Goal: Book appointment/travel/reservation

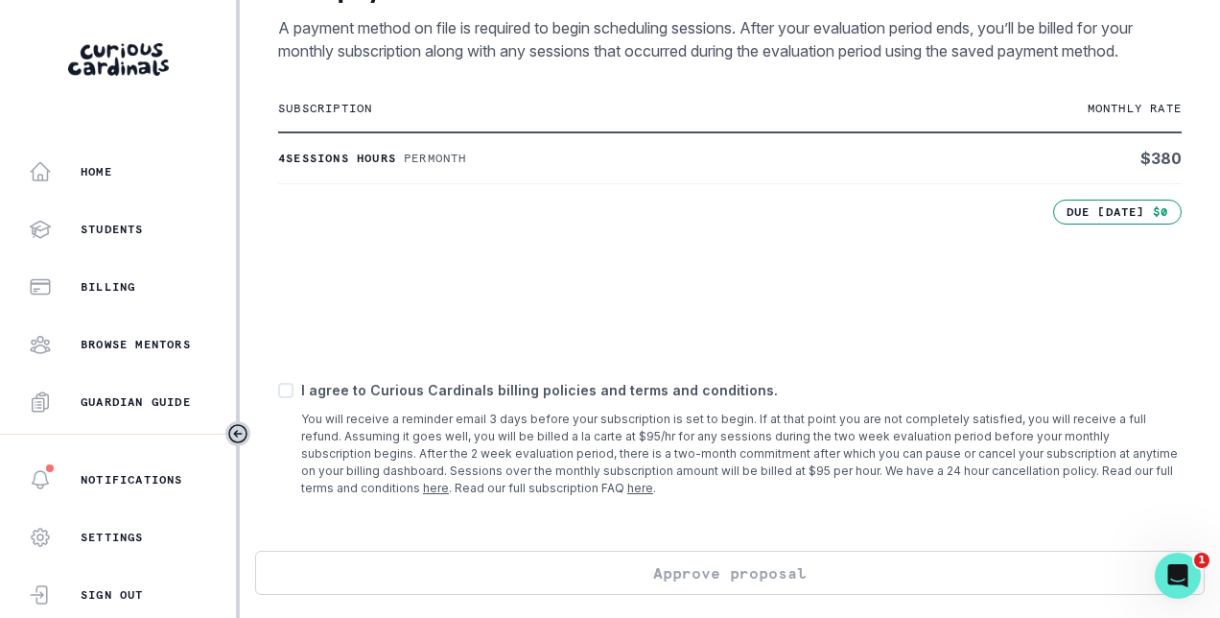
scroll to position [464, 0]
click at [286, 392] on span at bounding box center [285, 390] width 15 height 15
click at [278, 390] on input "checkbox" at bounding box center [277, 389] width 1 height 1
checkbox input "true"
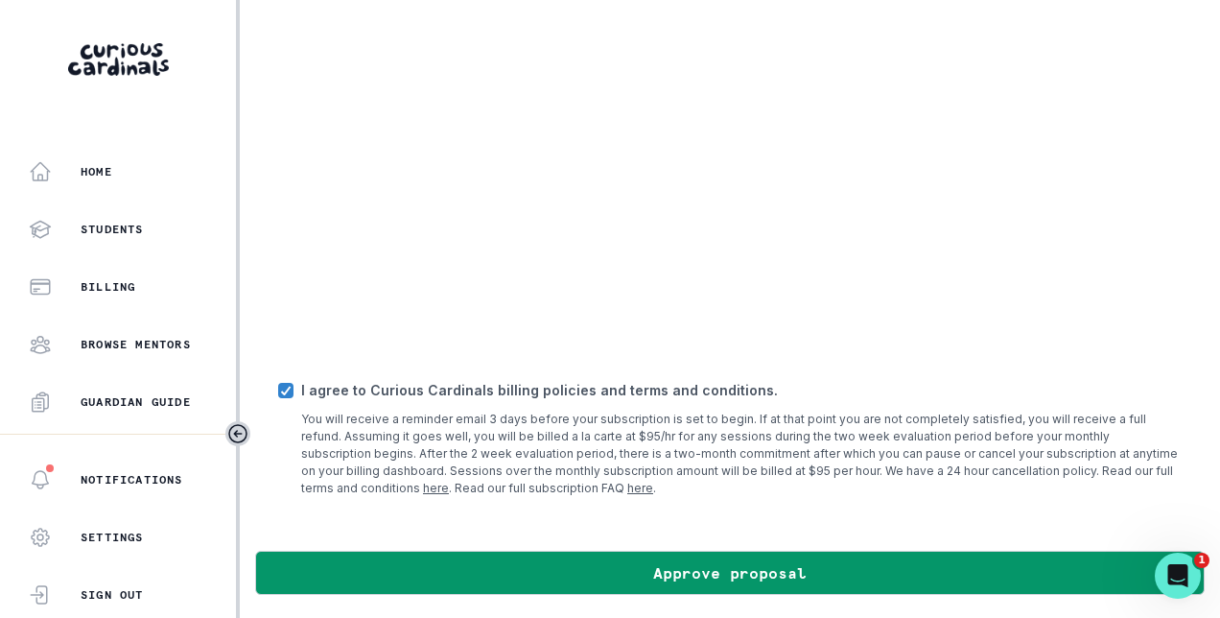
scroll to position [714, 0]
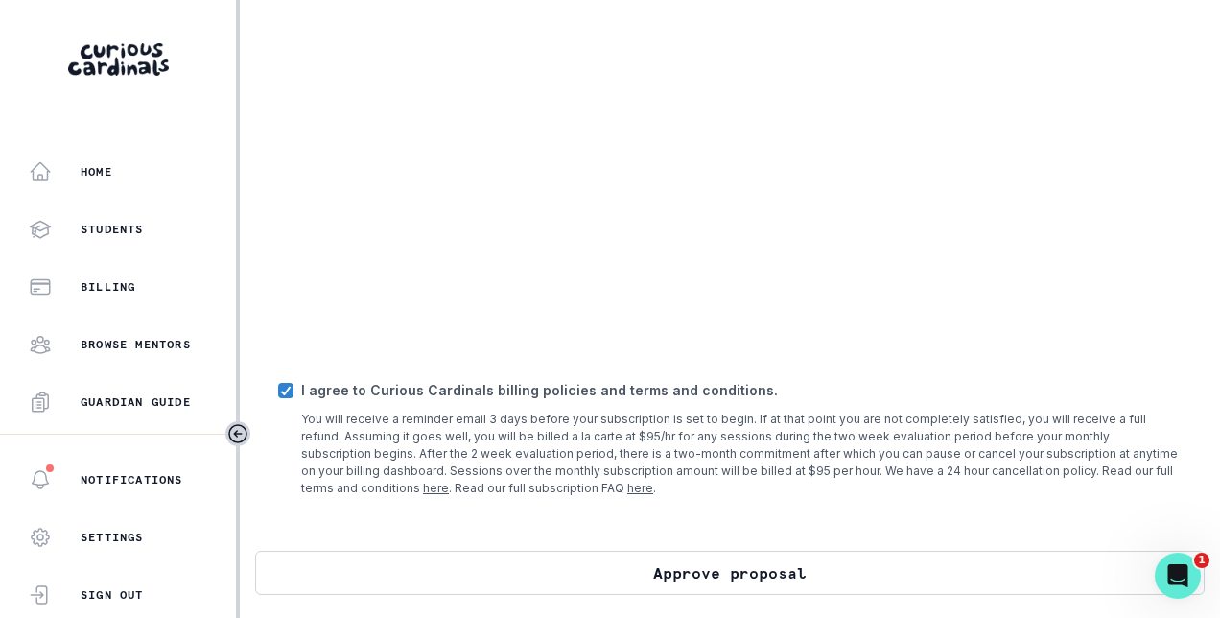
click at [746, 577] on button "Approve proposal" at bounding box center [729, 572] width 949 height 44
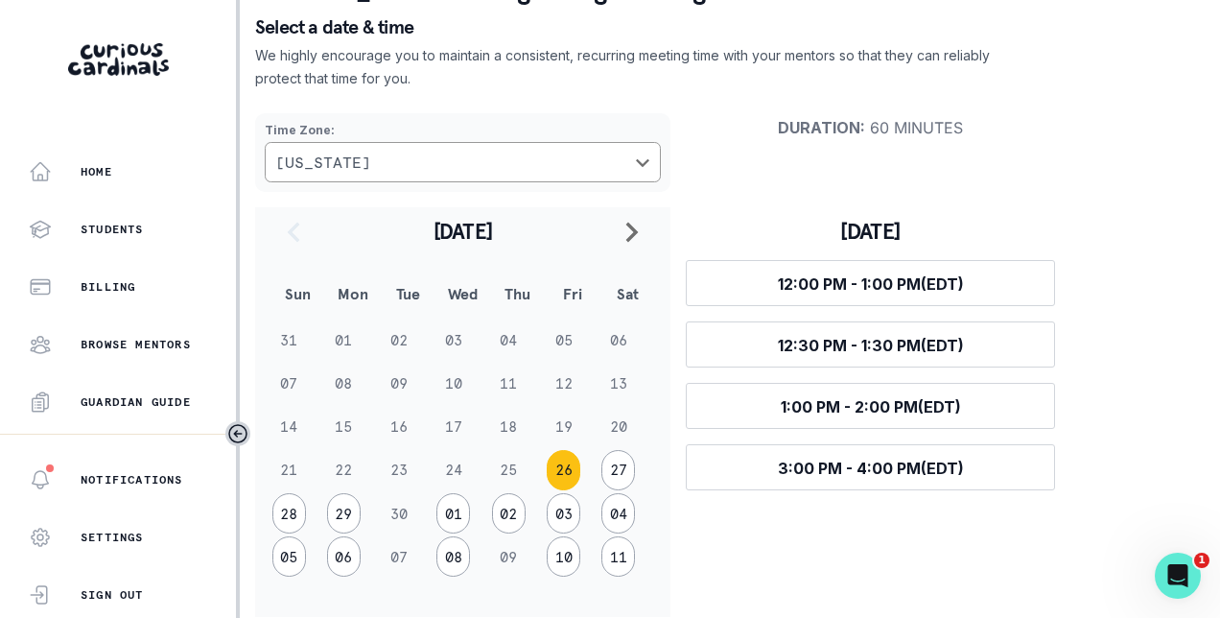
scroll to position [148, 0]
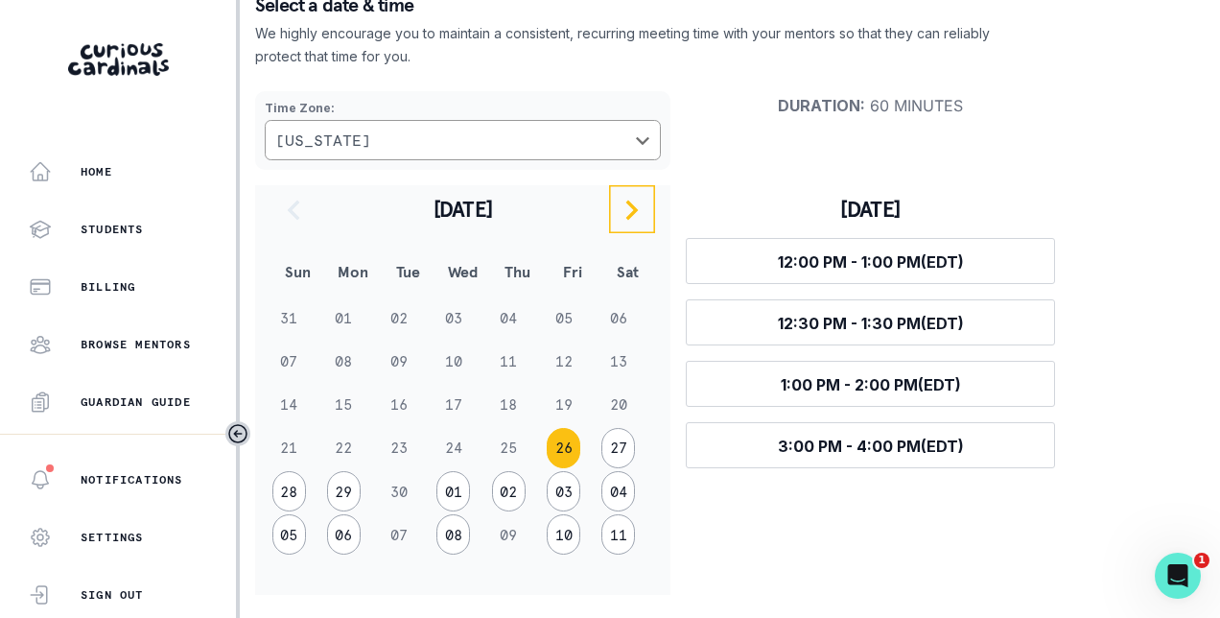
click at [637, 215] on icon "navigate to next month" at bounding box center [631, 209] width 23 height 23
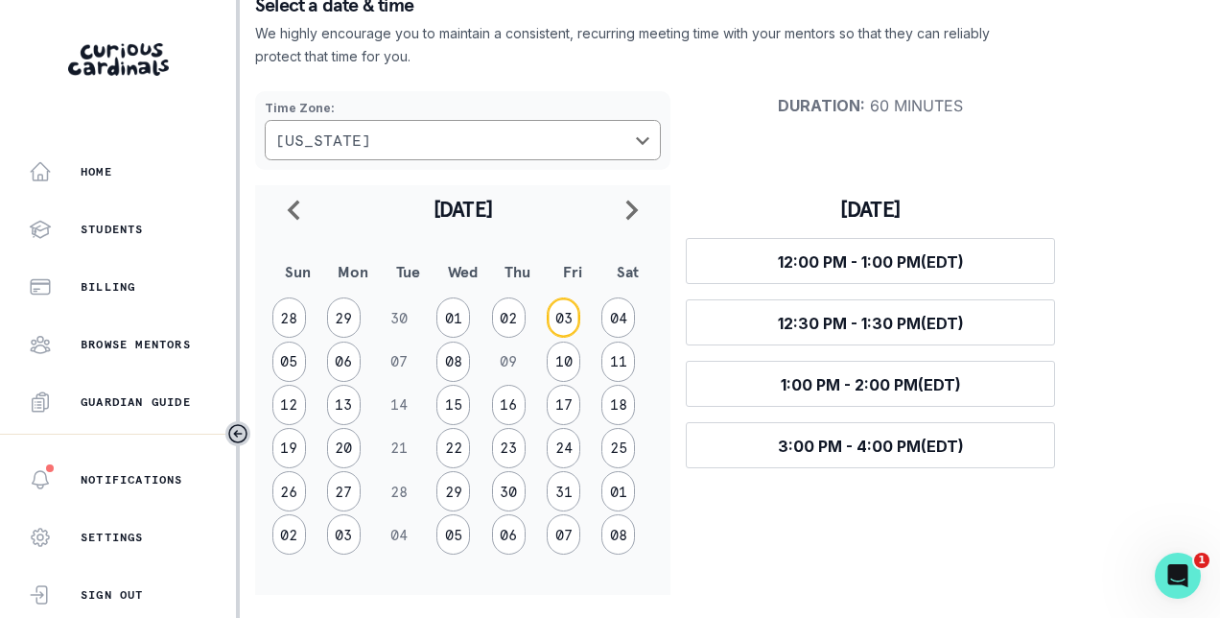
drag, startPoint x: 564, startPoint y: 320, endPoint x: 552, endPoint y: 339, distance: 22.4
drag, startPoint x: 552, startPoint y: 339, endPoint x: 733, endPoint y: 565, distance: 288.6
click at [733, 565] on div "[DATE] Select time 12:00 PM - 1:00 PM (EDT) Select time 12:30 PM - 1:30 PM (EDT…" at bounding box center [870, 389] width 400 height 409
click at [288, 483] on button "26" at bounding box center [289, 491] width 34 height 40
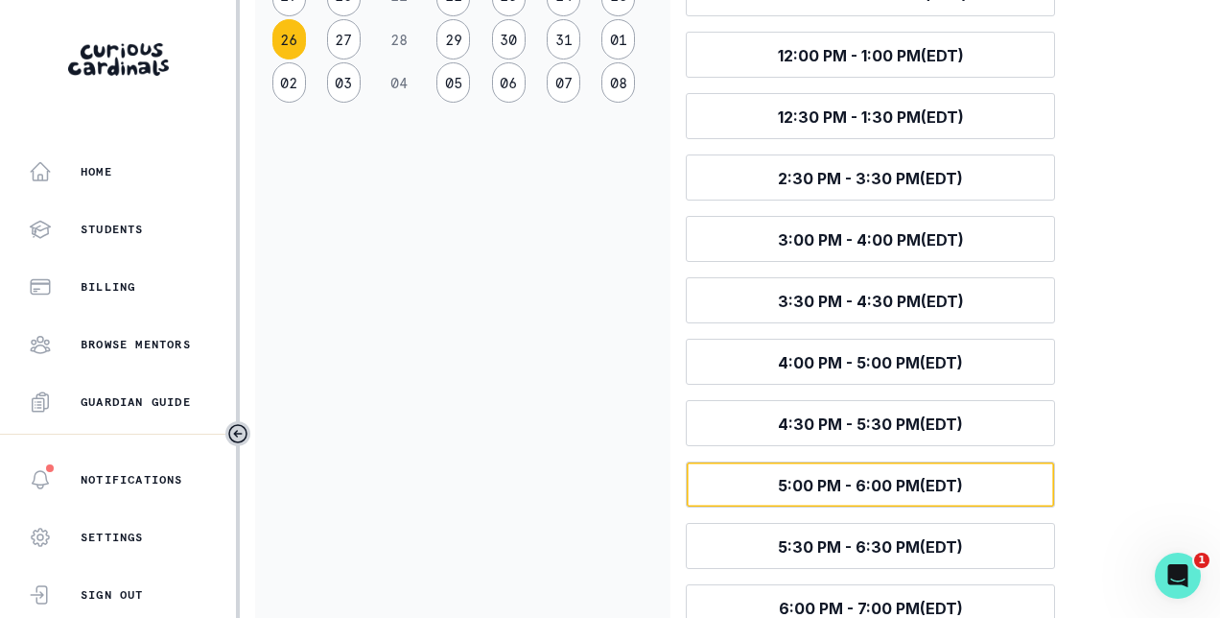
scroll to position [627, 0]
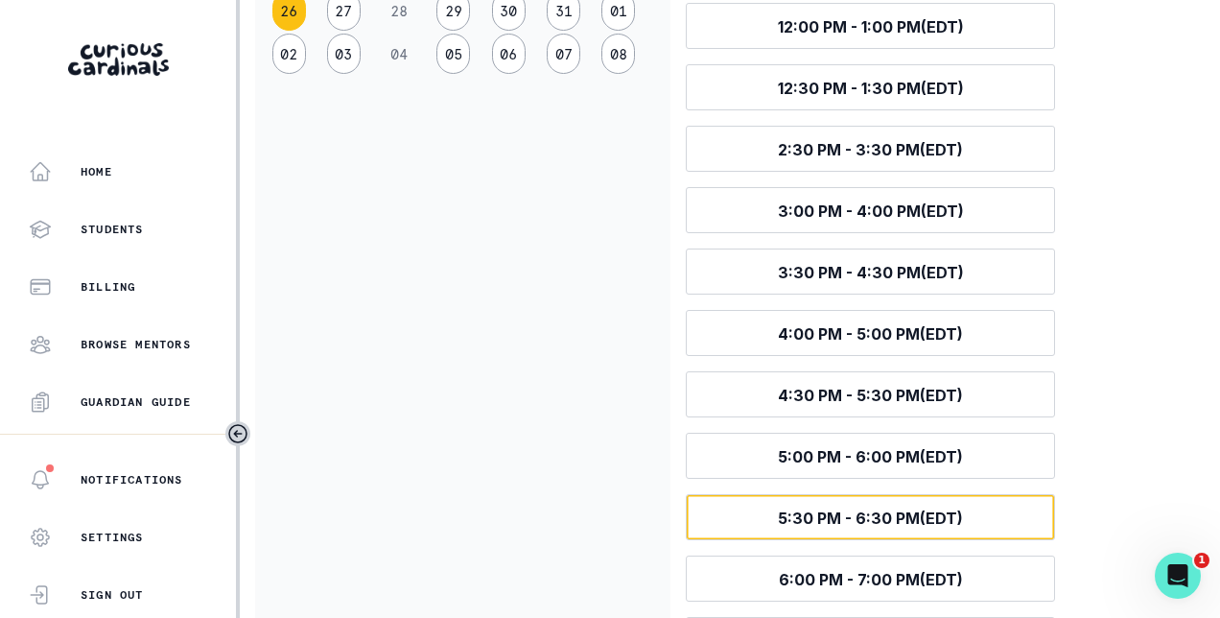
click at [818, 516] on span "5:30 PM - 6:30 PM (EDT)" at bounding box center [870, 517] width 185 height 19
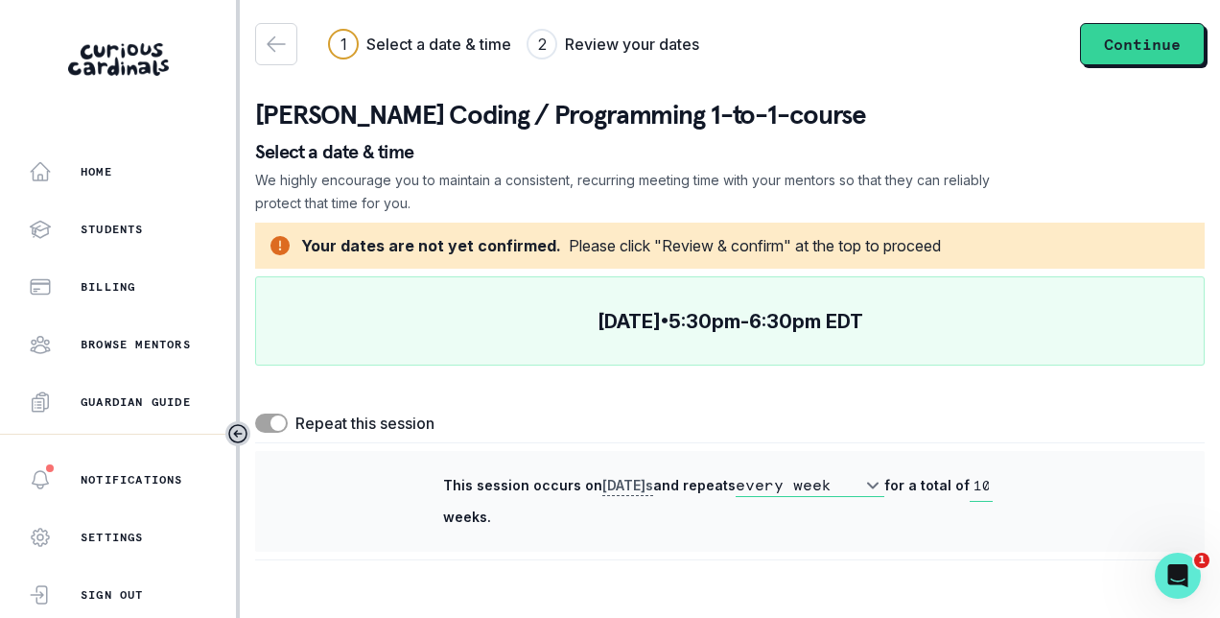
scroll to position [0, 0]
click at [869, 475] on select "every week every 2 weeks" at bounding box center [809, 485] width 149 height 23
select select "biweekly"
click at [735, 474] on select "every week every 2 weeks" at bounding box center [809, 485] width 149 height 23
click at [287, 425] on span at bounding box center [271, 422] width 33 height 19
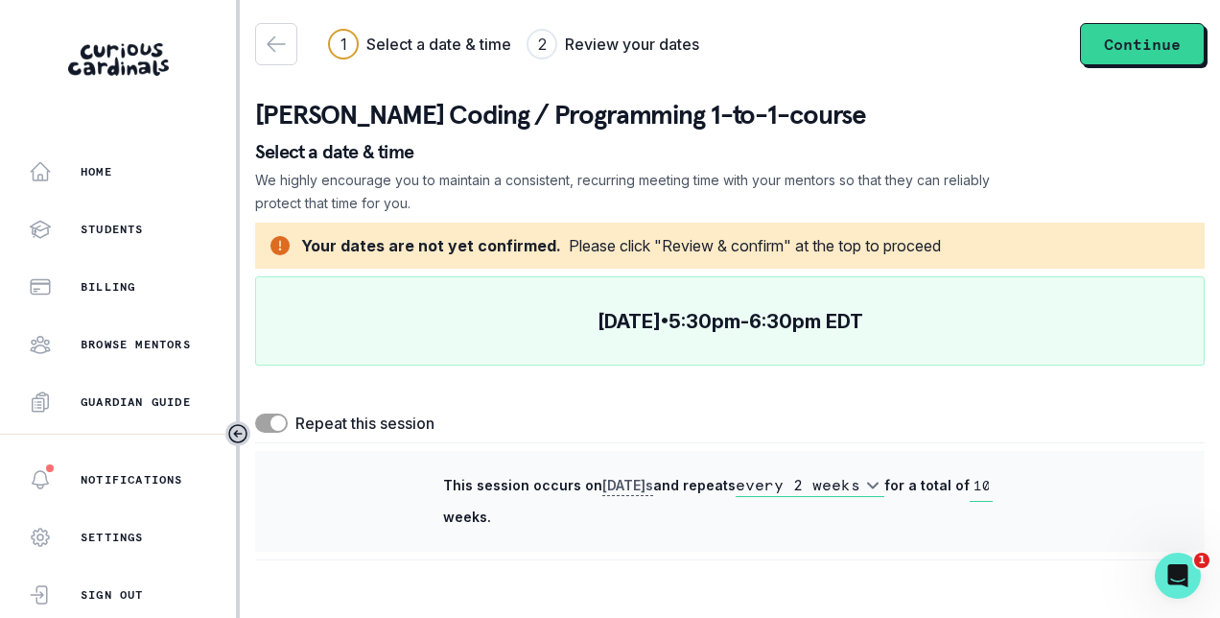
click at [255, 413] on input "checkbox" at bounding box center [254, 412] width 1 height 1
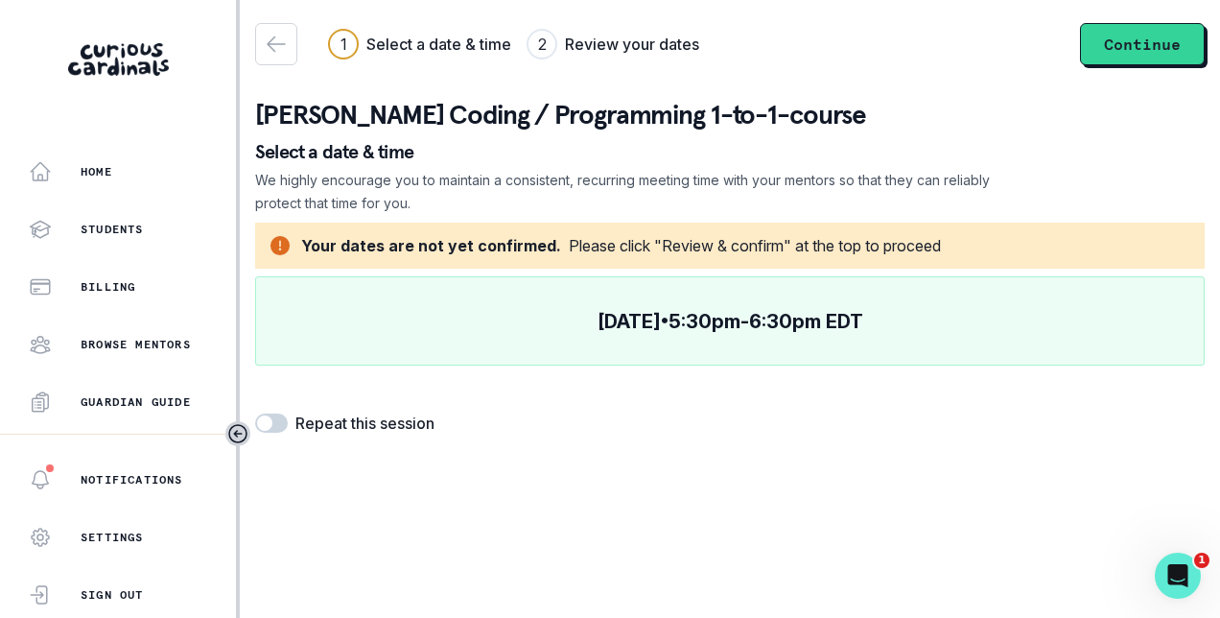
click at [270, 420] on span at bounding box center [264, 422] width 15 height 15
click at [255, 413] on input "checkbox" at bounding box center [254, 412] width 1 height 1
checkbox input "true"
select select "biweekly"
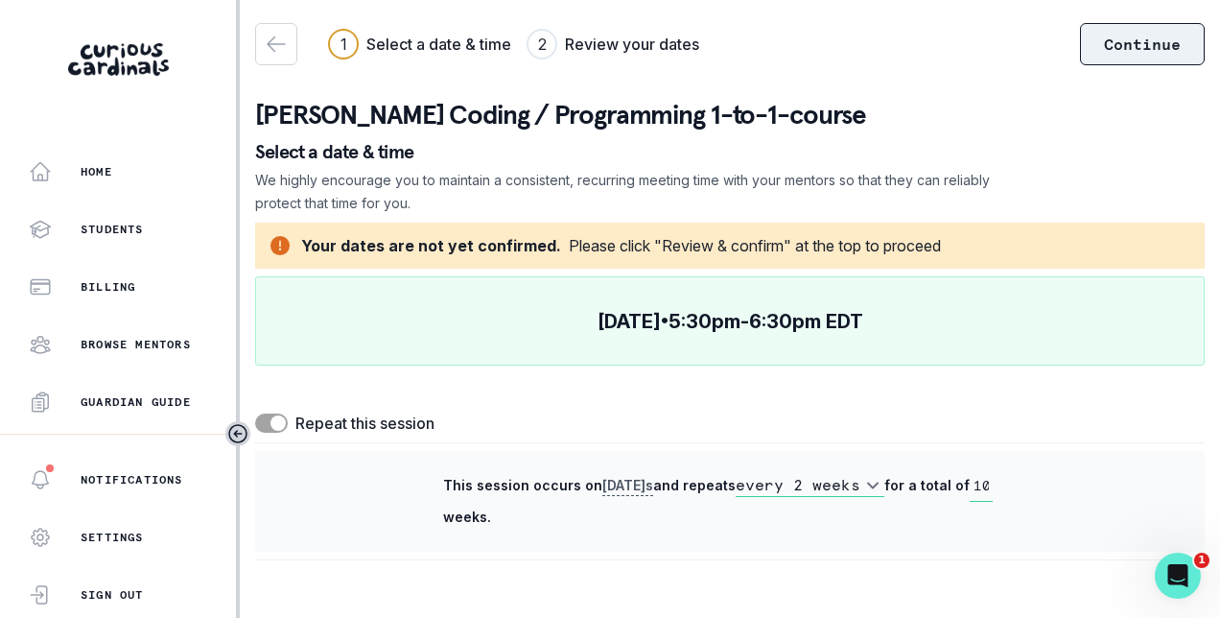
click at [1149, 53] on button "Continue" at bounding box center [1142, 44] width 125 height 42
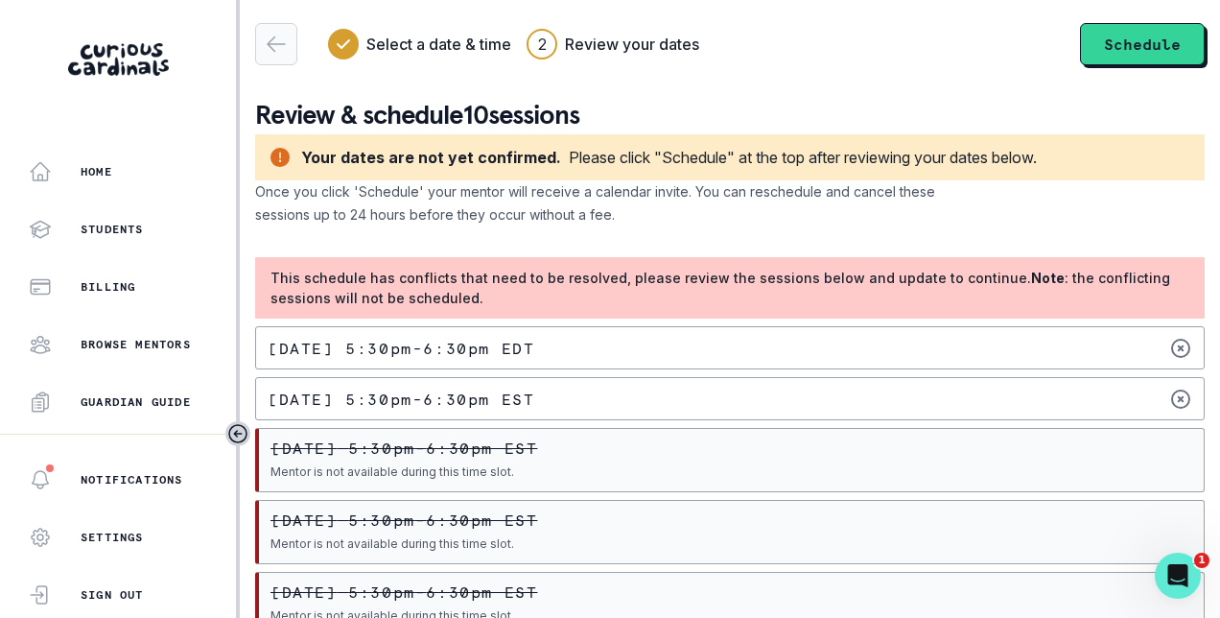
click at [271, 45] on icon "button" at bounding box center [276, 44] width 23 height 23
select select "biweekly"
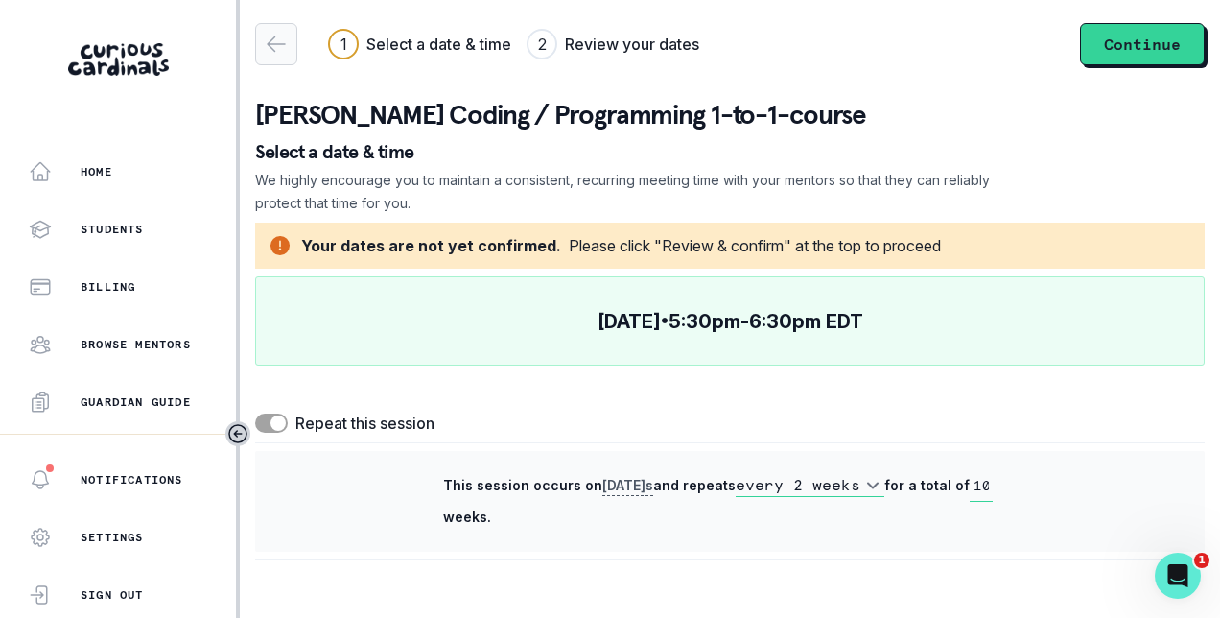
click at [271, 45] on icon "button" at bounding box center [276, 44] width 23 height 23
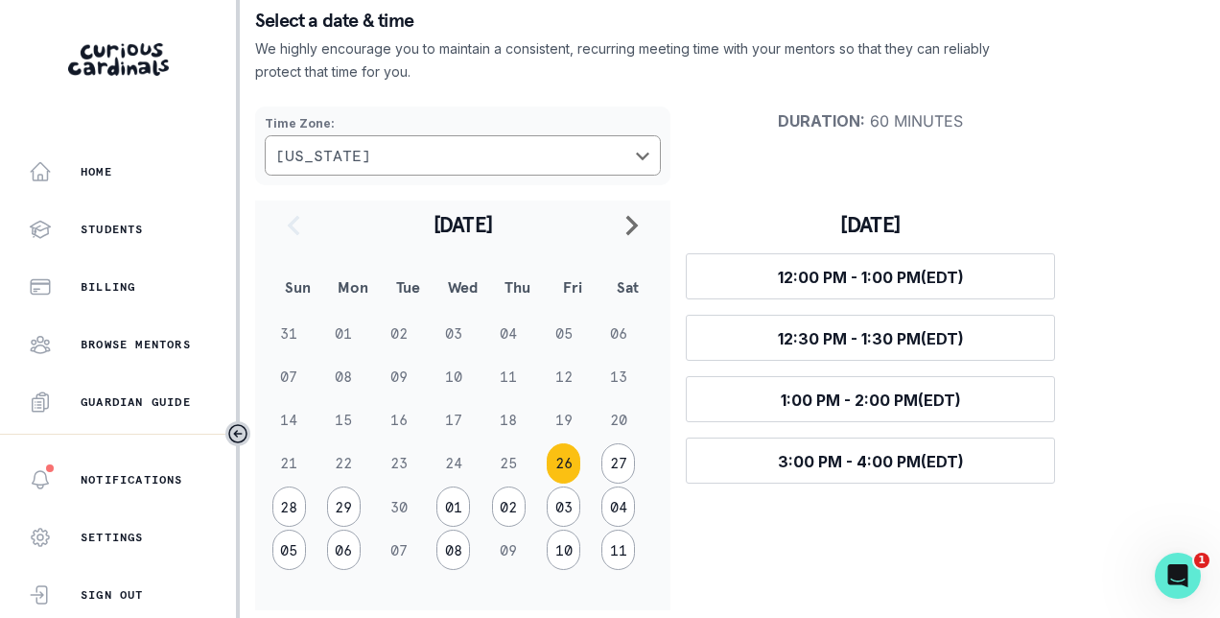
scroll to position [148, 0]
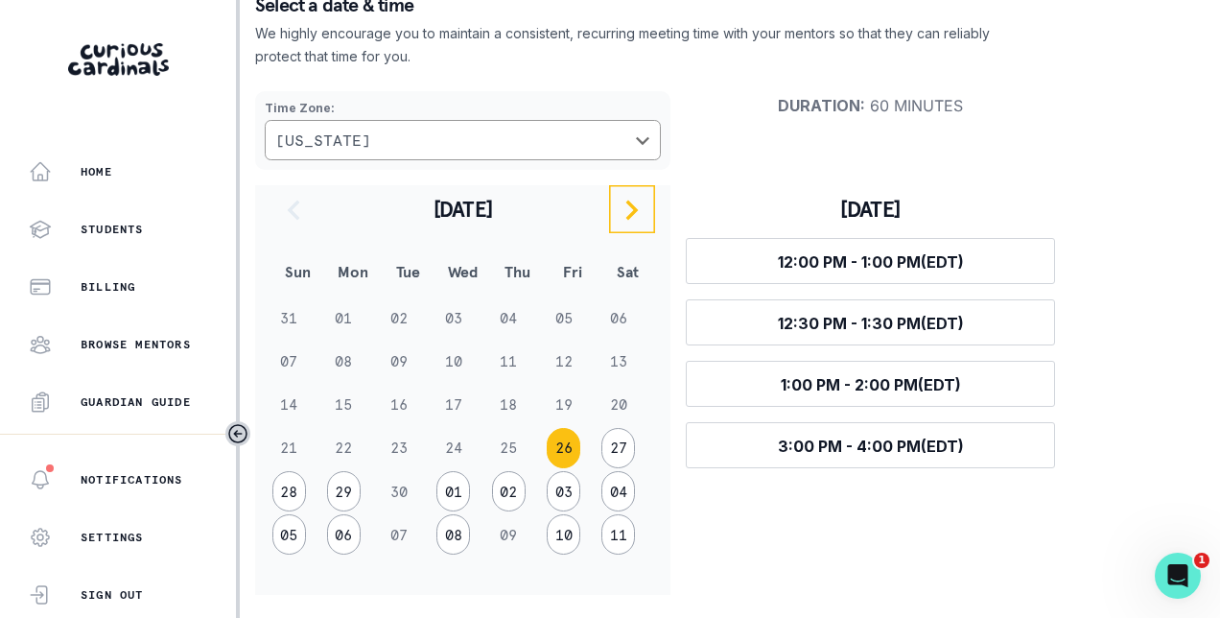
click at [625, 203] on icon "navigate to next month" at bounding box center [631, 209] width 23 height 23
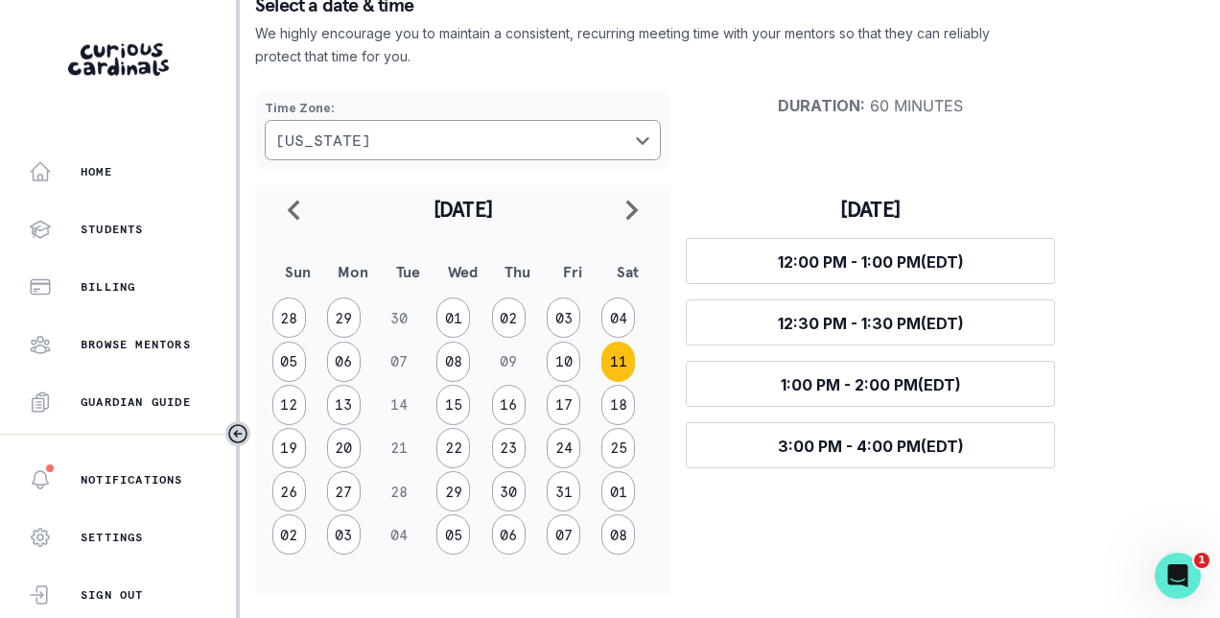
click at [614, 367] on button "11" at bounding box center [618, 361] width 34 height 40
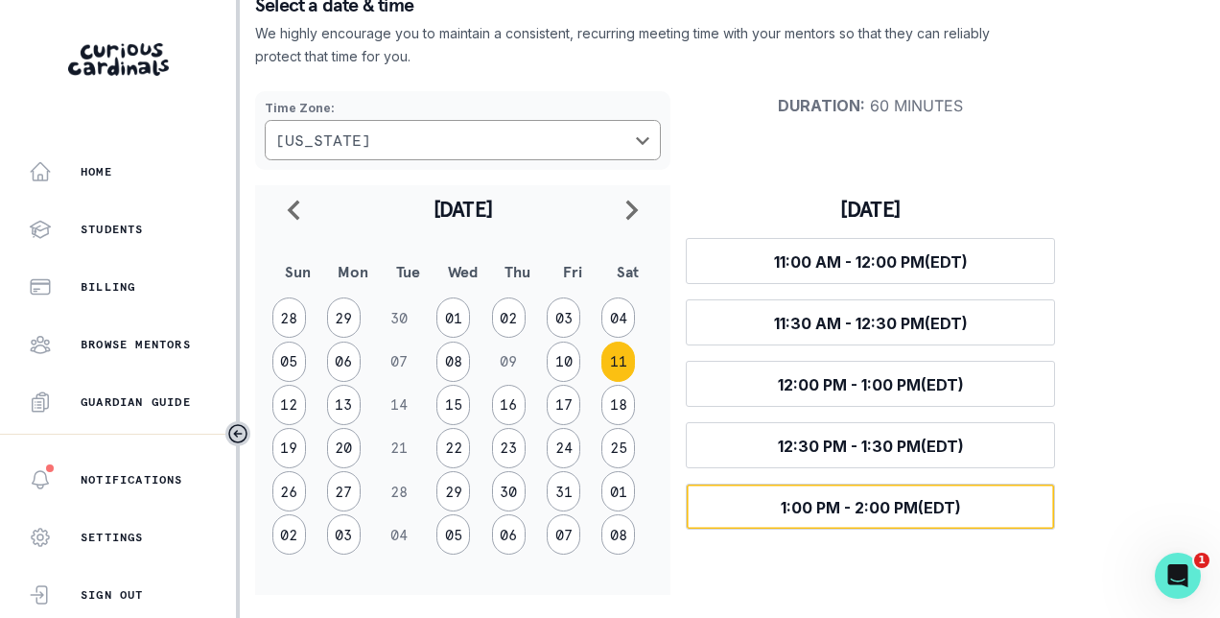
click at [853, 508] on span "1:00 PM - 2:00 PM (EDT)" at bounding box center [871, 507] width 180 height 19
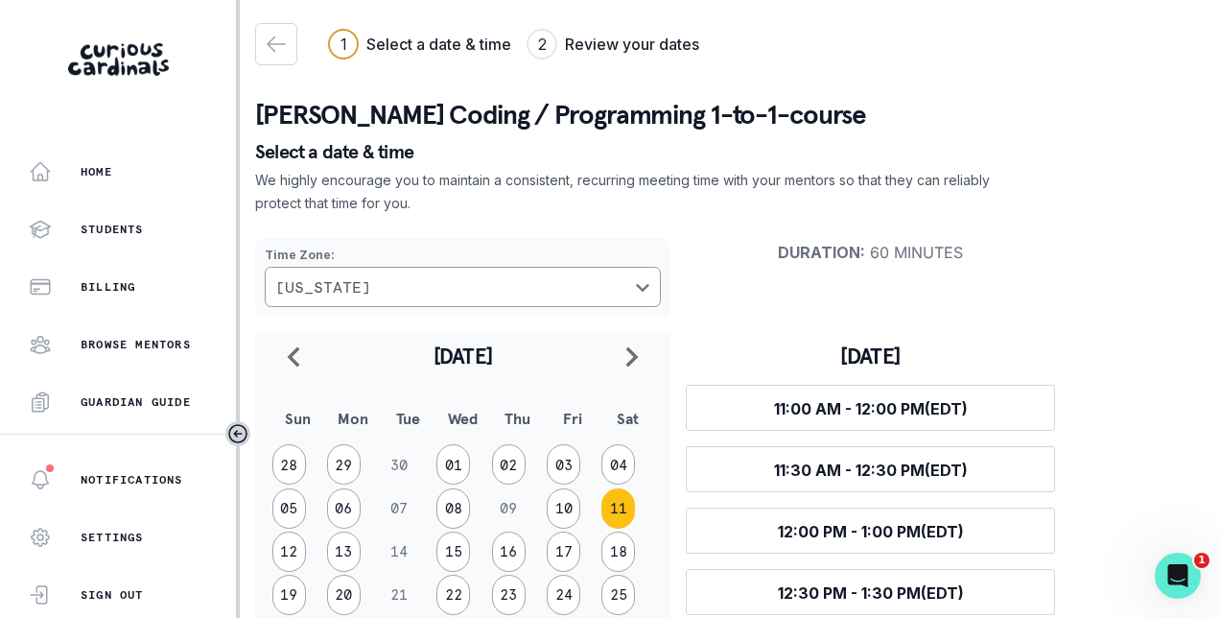
select select "biweekly"
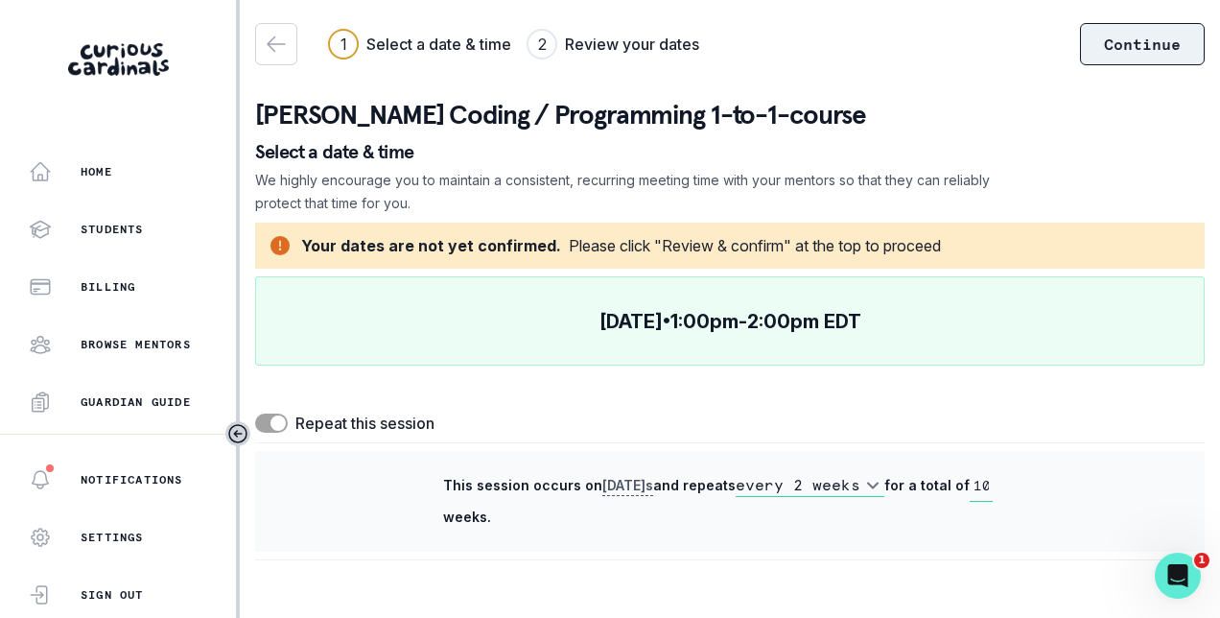
click at [1160, 63] on button "Continue" at bounding box center [1142, 44] width 125 height 42
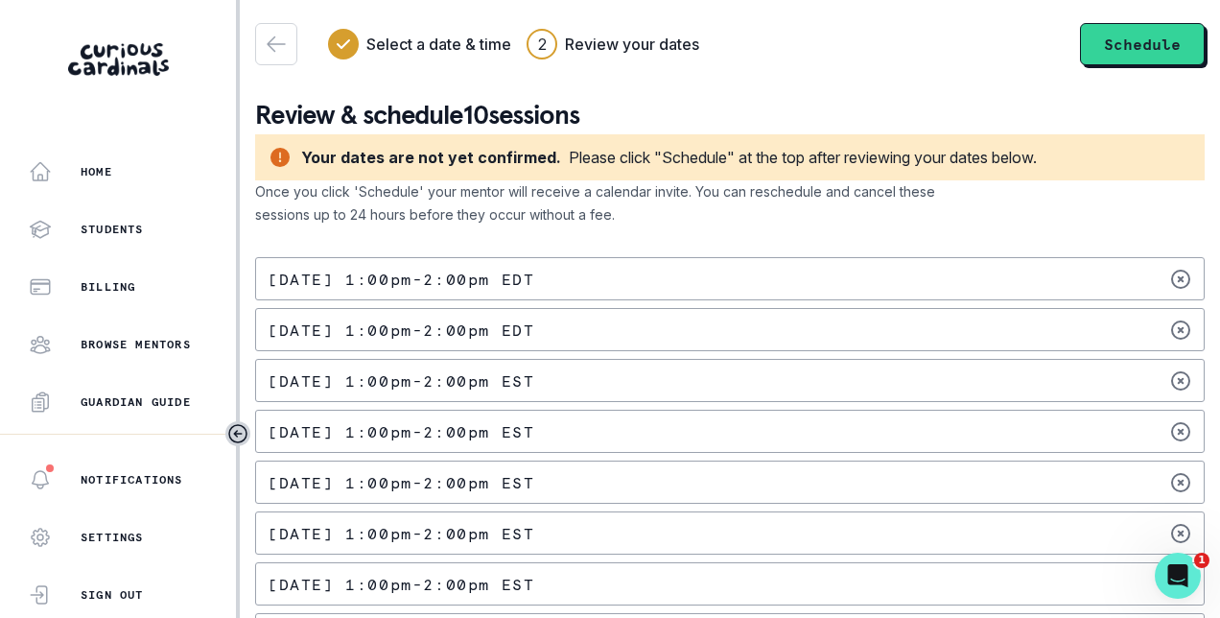
scroll to position [163, 0]
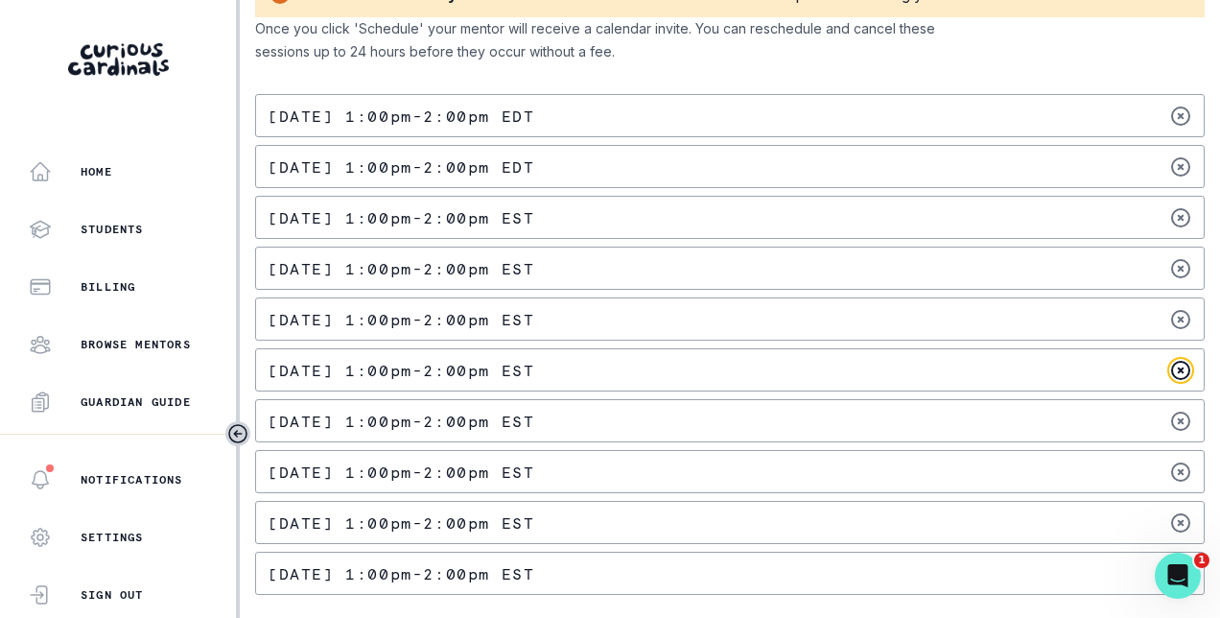
click at [1170, 365] on icon at bounding box center [1180, 370] width 23 height 23
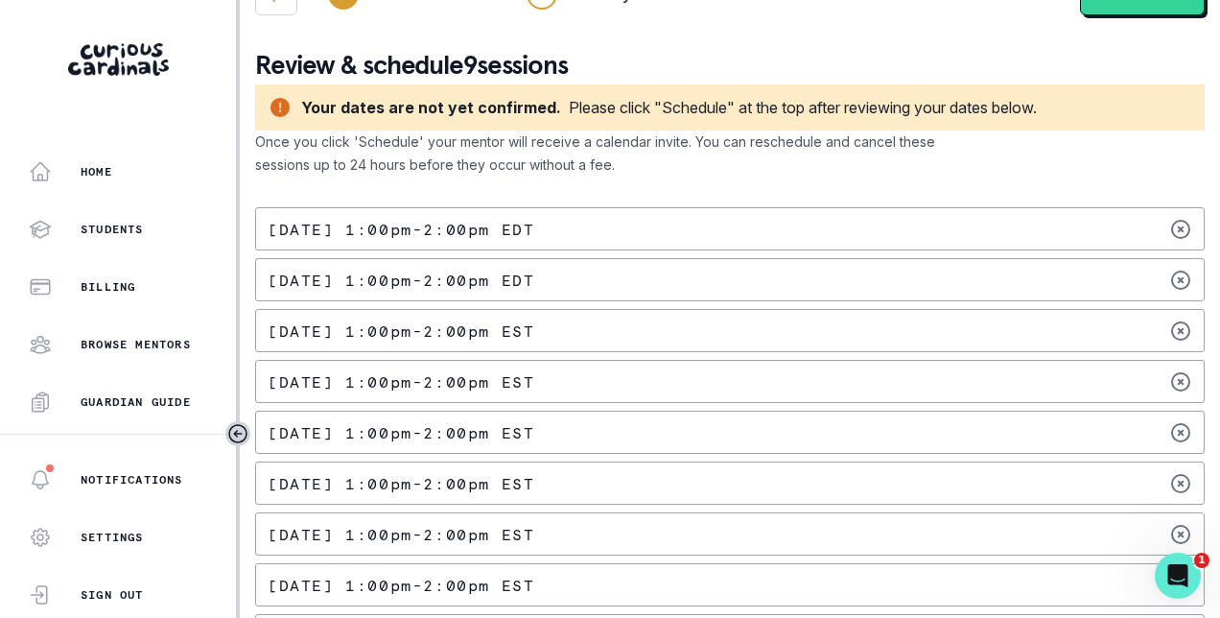
scroll to position [0, 0]
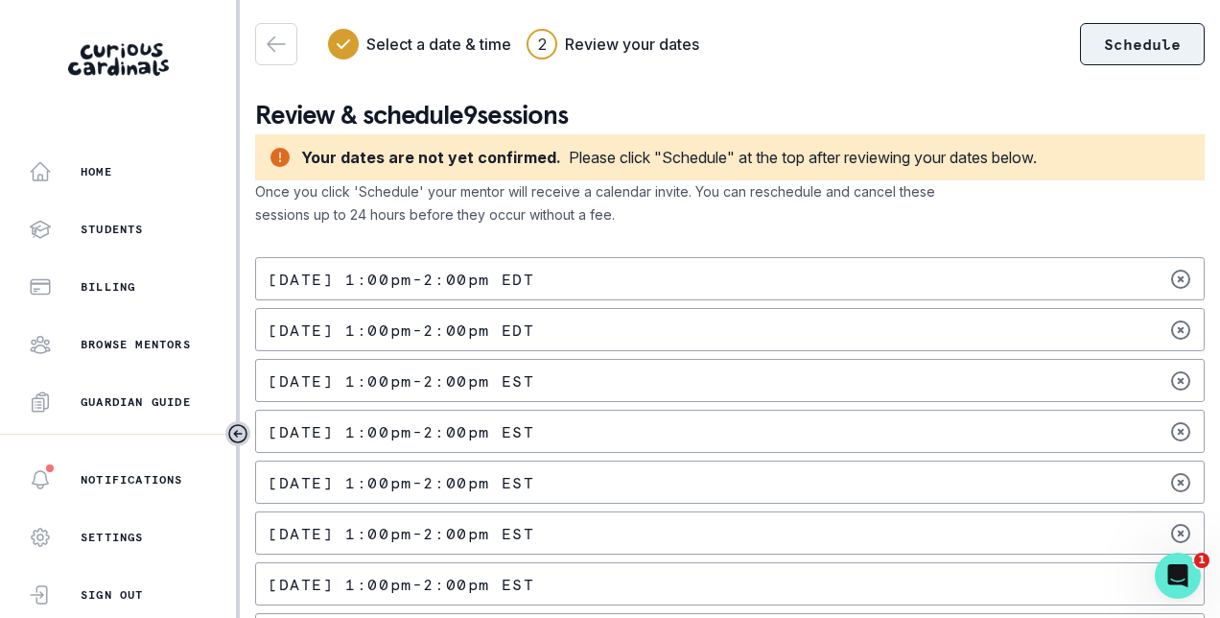
click at [1110, 56] on button "Schedule" at bounding box center [1142, 44] width 125 height 42
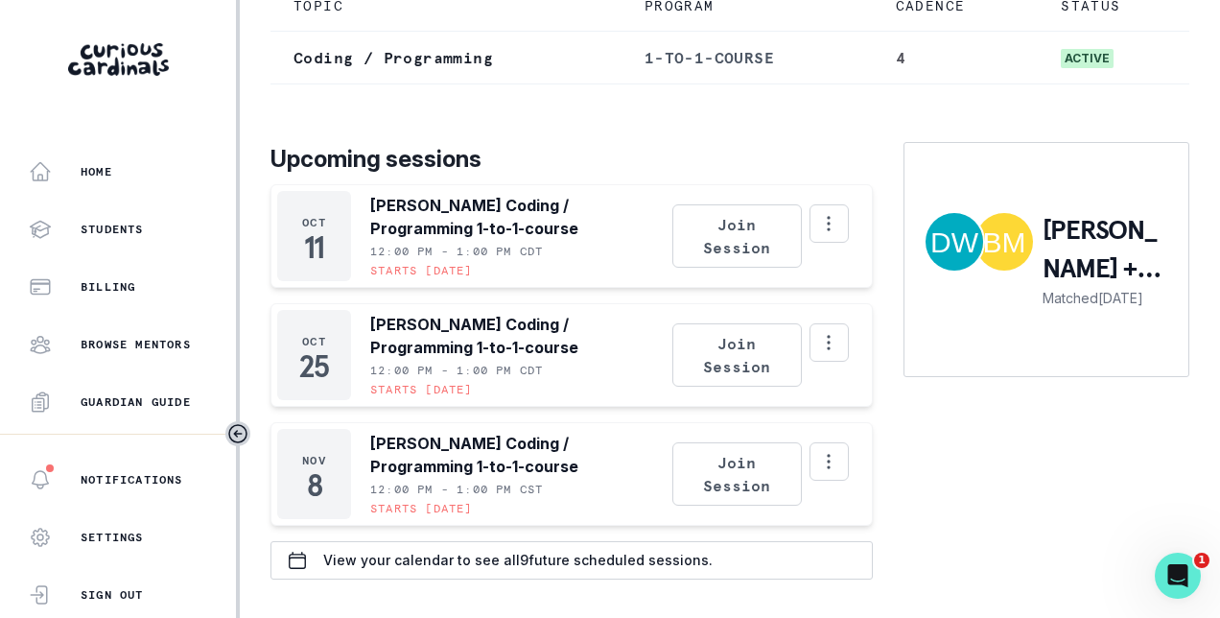
scroll to position [272, 0]
click at [508, 566] on p "View your calendar to see all 9 future scheduled sessions." at bounding box center [517, 559] width 389 height 15
